Goal: Communication & Community: Answer question/provide support

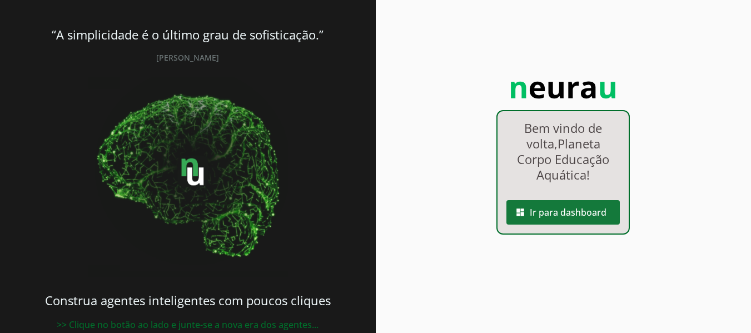
click at [585, 214] on span at bounding box center [563, 212] width 113 height 27
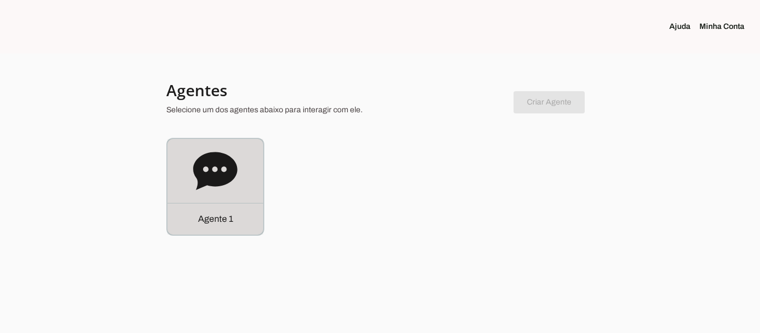
click at [219, 172] on icon at bounding box center [215, 171] width 44 height 38
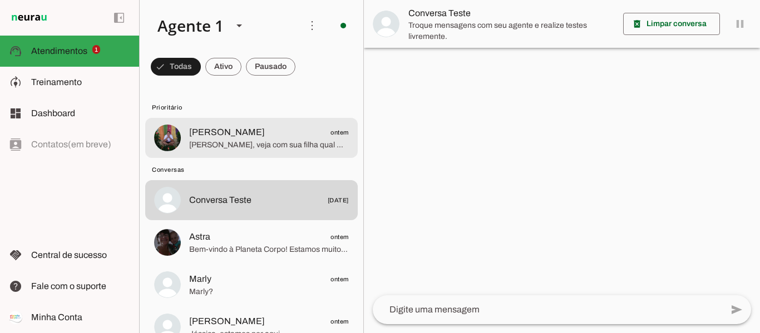
click at [214, 145] on span "[PERSON_NAME], veja com sua filha qual melhor período do dia para as aulas para…" at bounding box center [269, 145] width 160 height 11
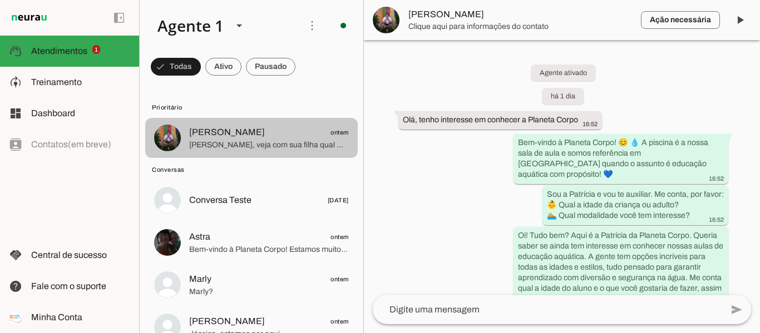
scroll to position [1621, 0]
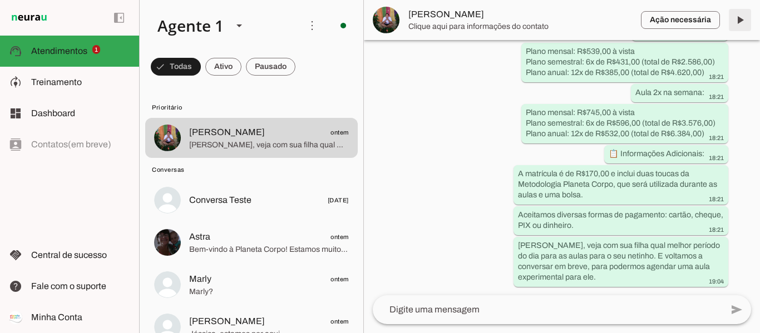
click at [744, 17] on span at bounding box center [739, 20] width 27 height 27
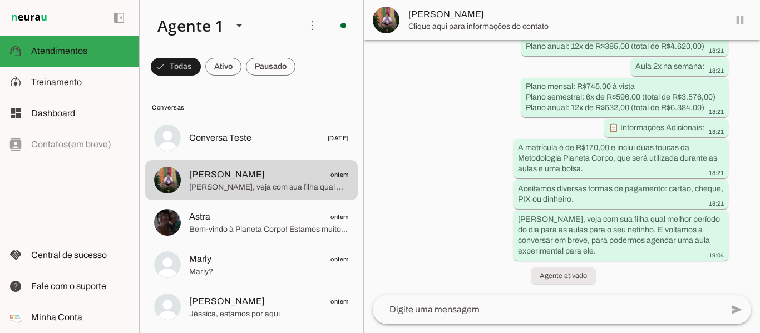
scroll to position [1619, 0]
click at [739, 22] on span at bounding box center [739, 20] width 27 height 27
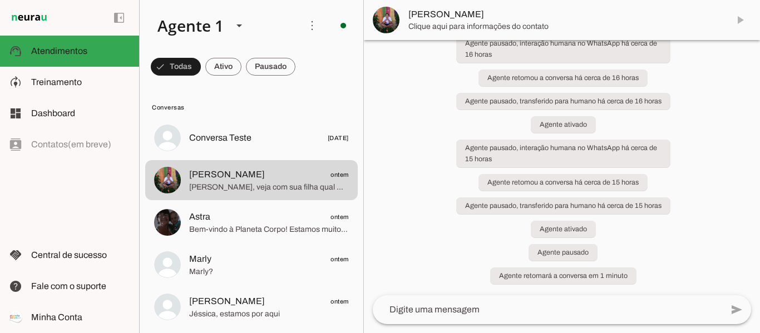
scroll to position [1665, 0]
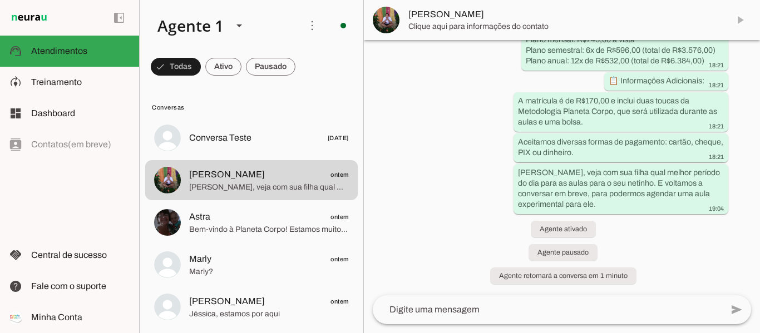
drag, startPoint x: 739, startPoint y: 22, endPoint x: 432, endPoint y: 137, distance: 328.6
click at [432, 137] on div "Agente ativado há 1 dia Olá, tenho interesse em conhecer a Planeta Corpo 16:52 …" at bounding box center [562, 167] width 396 height 255
click at [427, 17] on span "[PERSON_NAME]" at bounding box center [563, 19] width 311 height 13
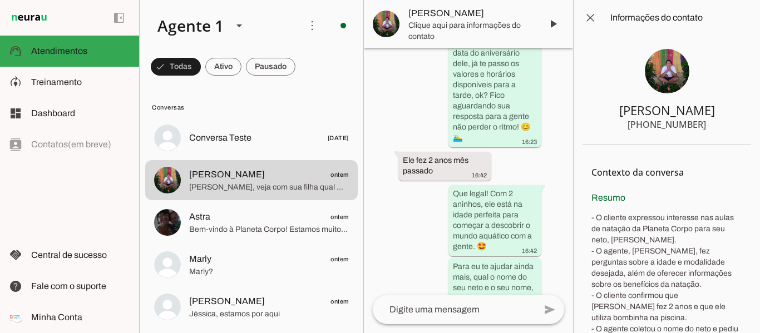
scroll to position [3216, 0]
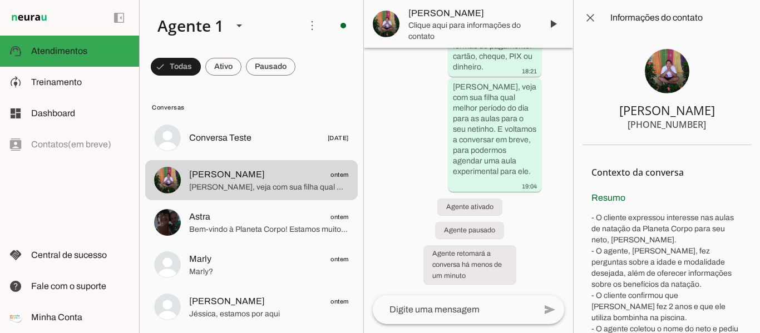
drag, startPoint x: 655, startPoint y: 123, endPoint x: 696, endPoint y: 125, distance: 41.2
click at [696, 125] on div "[PHONE_NUMBER]" at bounding box center [666, 124] width 78 height 13
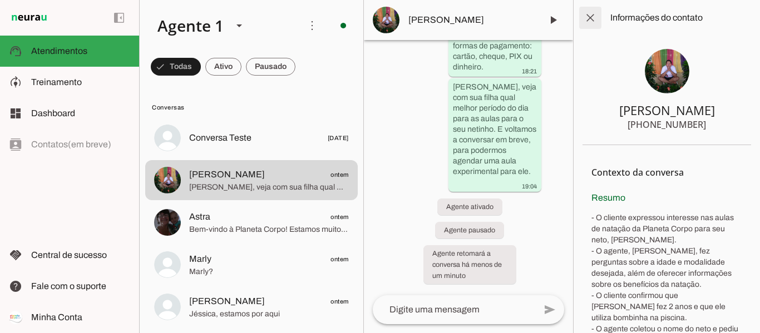
click at [592, 16] on span at bounding box center [590, 17] width 27 height 27
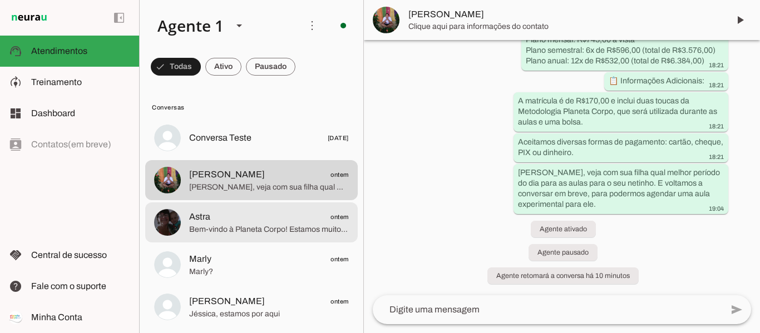
click at [288, 214] on span "Astra ontem" at bounding box center [269, 217] width 160 height 14
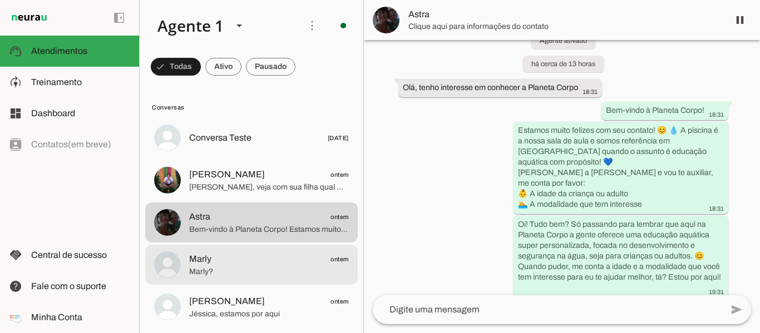
click at [234, 265] on span "Marly ontem" at bounding box center [269, 260] width 160 height 14
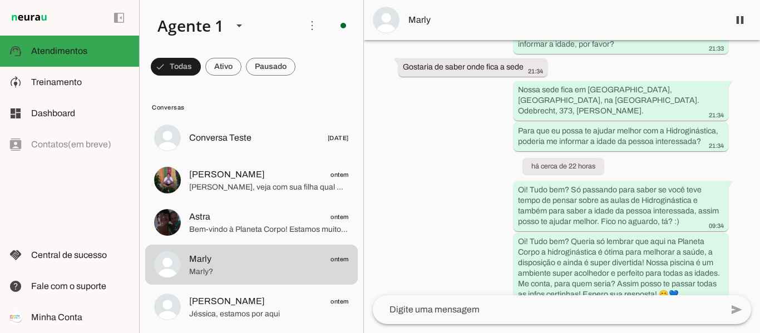
scroll to position [363, 0]
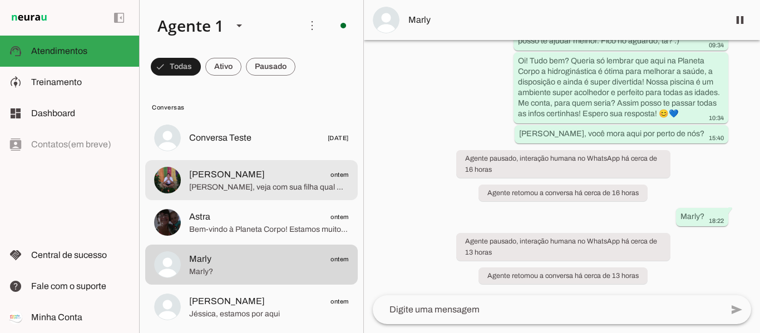
click at [203, 184] on span "[PERSON_NAME], veja com sua filha qual melhor período do dia para as aulas para…" at bounding box center [269, 187] width 160 height 11
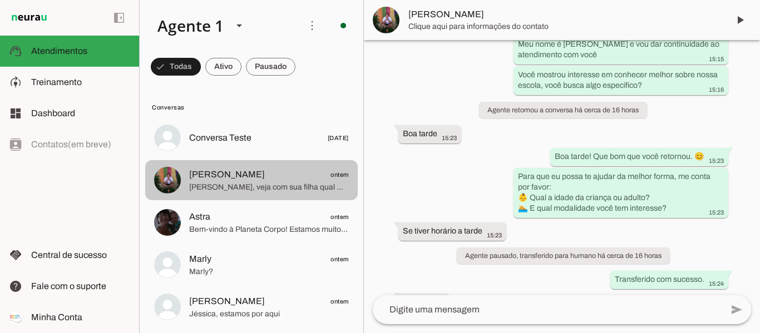
scroll to position [1665, 0]
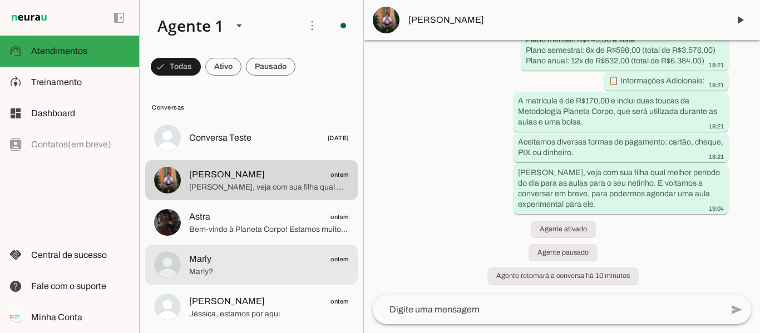
click at [232, 259] on span "Marly ontem" at bounding box center [269, 260] width 160 height 14
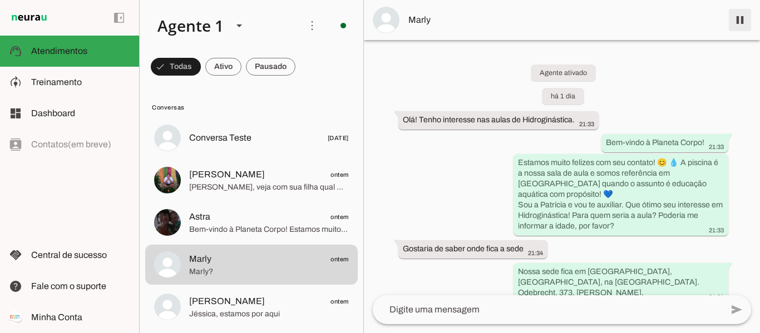
click at [739, 21] on span at bounding box center [739, 20] width 27 height 27
click at [279, 60] on span at bounding box center [271, 66] width 50 height 27
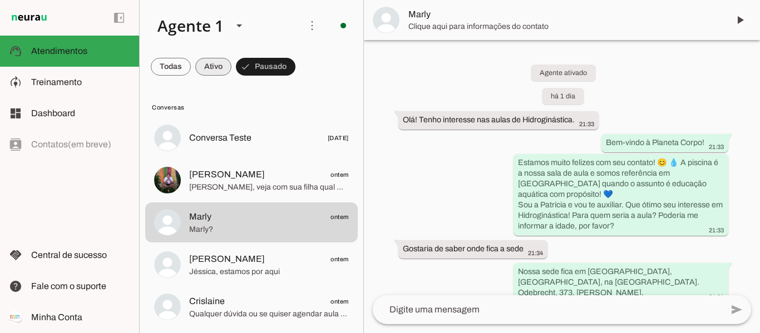
click at [206, 66] on span at bounding box center [213, 66] width 36 height 27
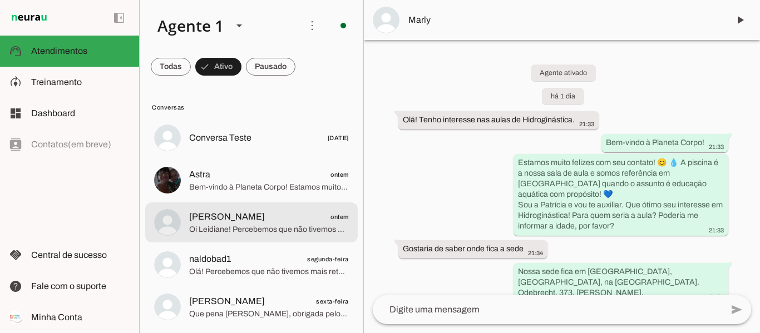
click at [216, 222] on span "[PERSON_NAME]" at bounding box center [227, 216] width 76 height 13
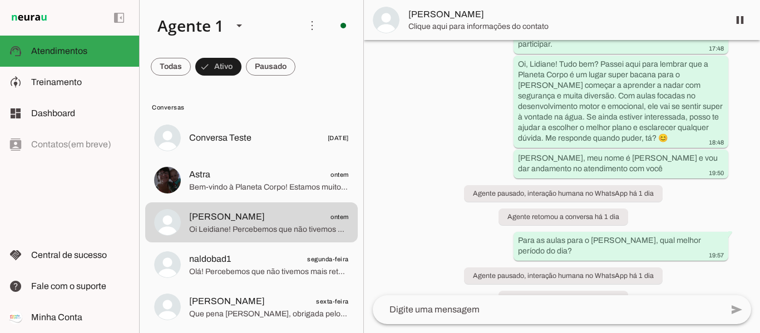
scroll to position [1399, 0]
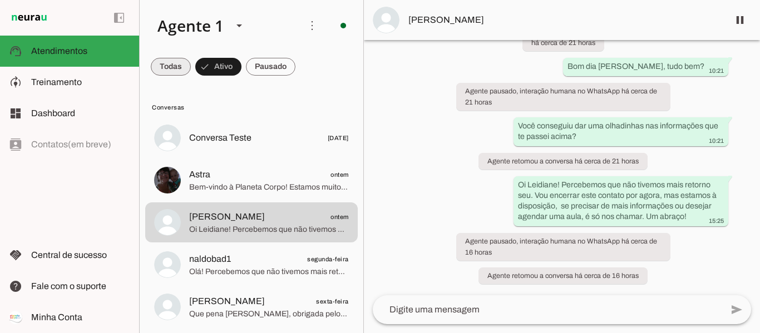
click at [158, 61] on span at bounding box center [171, 66] width 40 height 27
